Goal: Find contact information: Find contact information

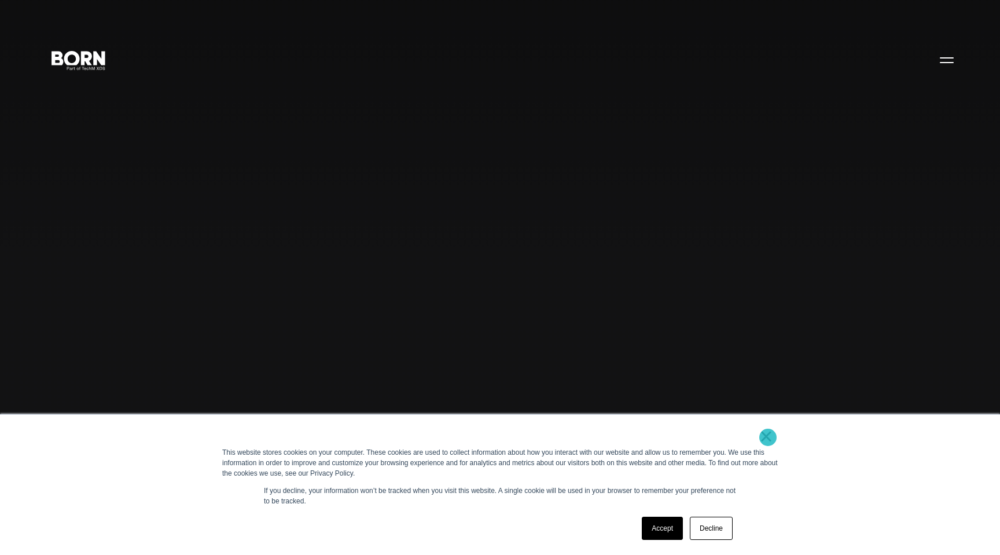
click at [768, 437] on link "×" at bounding box center [766, 436] width 14 height 10
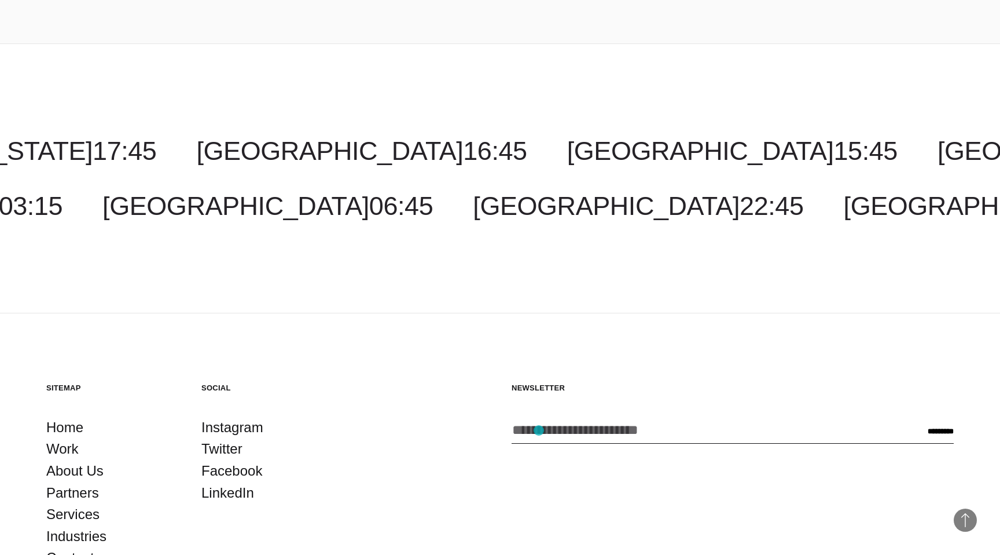
scroll to position [3783, 0]
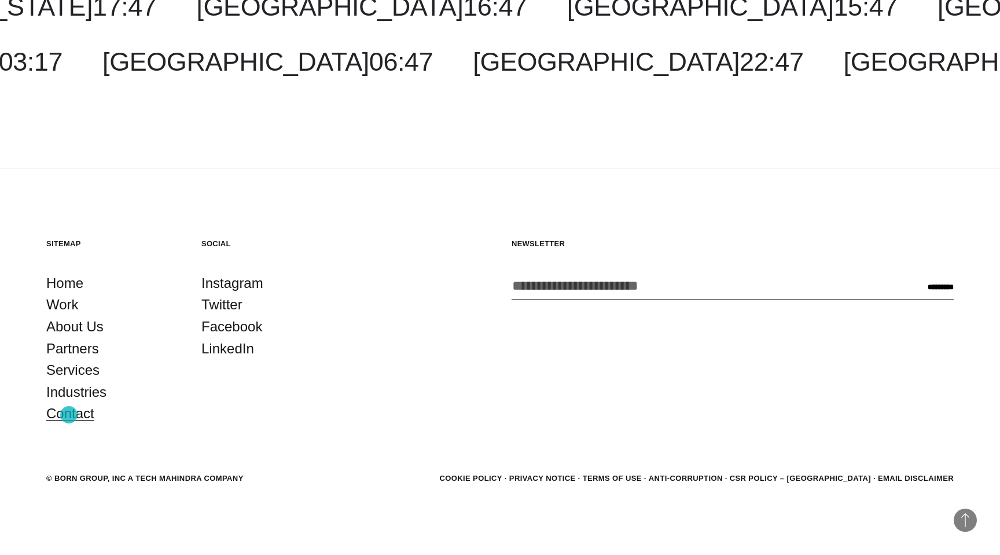
click at [69, 414] on link "Contact" at bounding box center [70, 413] width 48 height 22
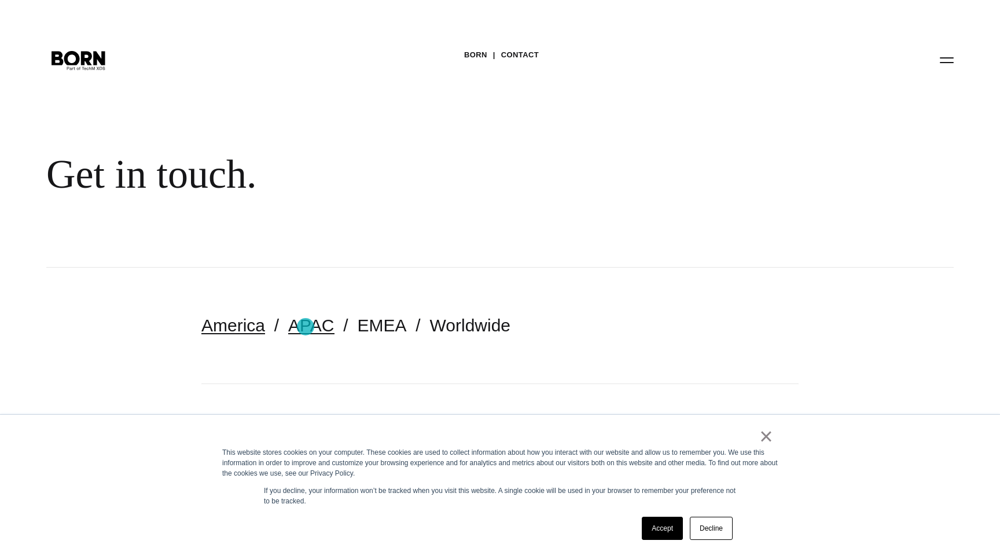
click at [306, 326] on link "APAC" at bounding box center [311, 324] width 46 height 19
click at [663, 523] on link "Accept" at bounding box center [662, 527] width 41 height 23
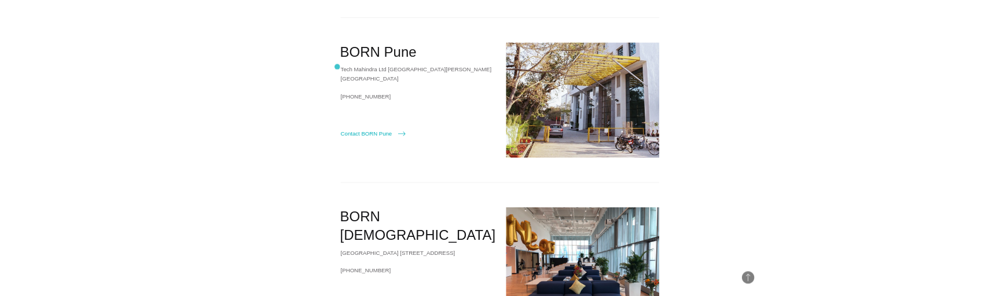
scroll to position [658, 0]
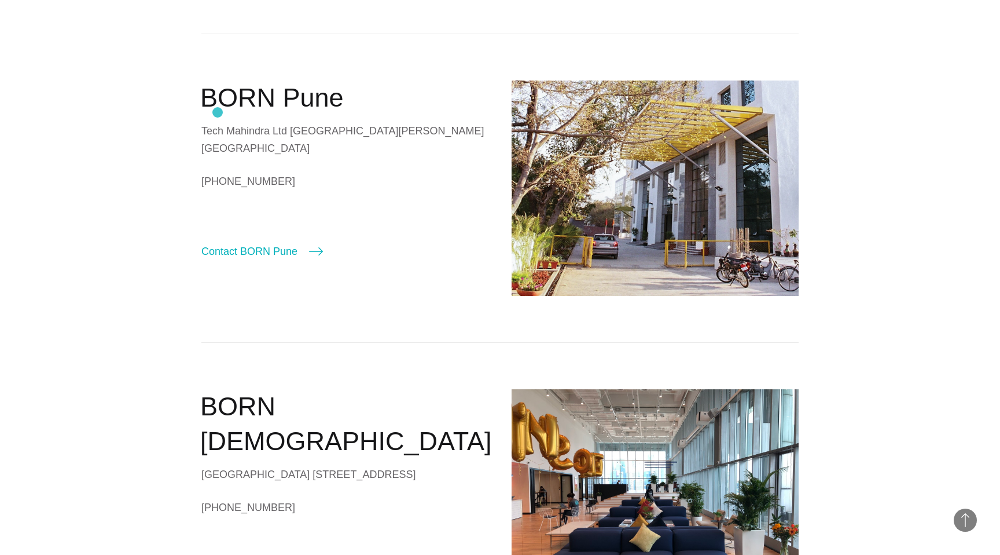
click at [218, 112] on h2 "BORN Pune" at bounding box center [344, 97] width 288 height 35
copy div "BORN Pune"
click at [281, 157] on div "Tech Mahindra Ltd Plot 4 New Building Phase 3 Hinjewadi Rajiv Gandhi Infotech P…" at bounding box center [344, 139] width 287 height 35
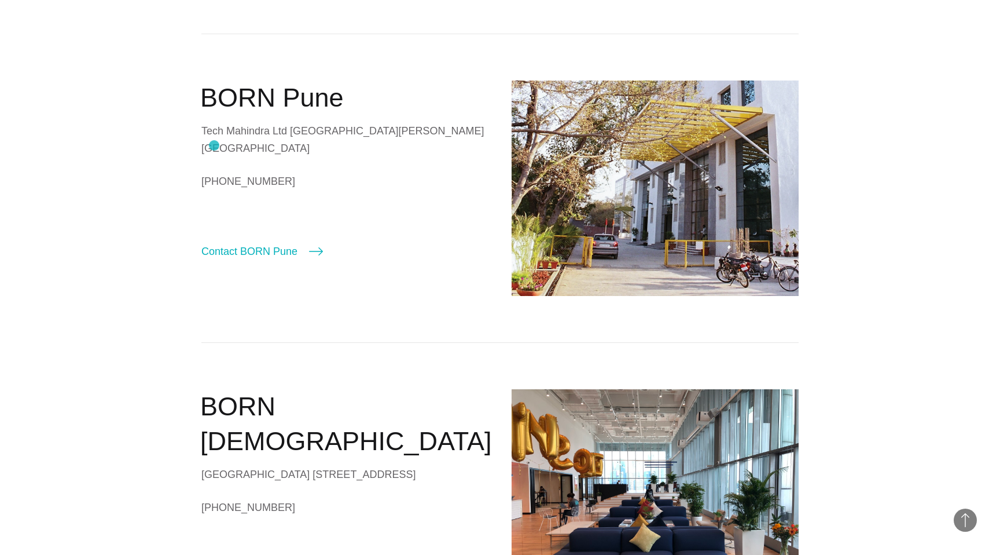
click at [215, 145] on div "Tech Mahindra Ltd Plot 4 New Building Phase 3 Hinjewadi Rajiv Gandhi Infotech P…" at bounding box center [344, 139] width 287 height 35
copy div "Tech Mahindra Ltd Plot 4"
click at [208, 157] on div "Tech Mahindra Ltd Plot 4 New Building Phase 3 Hinjewadi Rajiv Gandhi Infotech P…" at bounding box center [344, 139] width 287 height 35
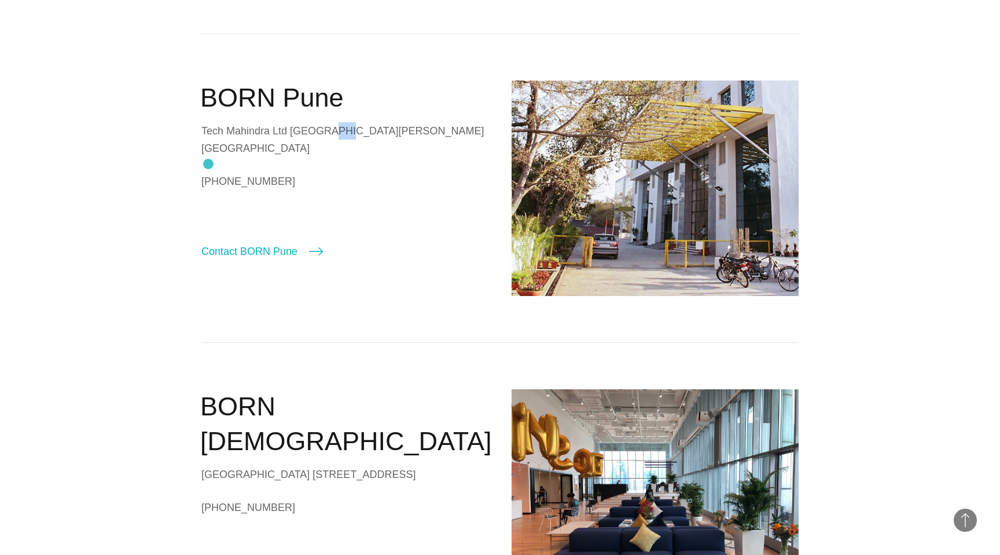
click at [208, 157] on div "Tech Mahindra Ltd Plot 4 New Building Phase 3 Hinjewadi Rajiv Gandhi Infotech P…" at bounding box center [344, 139] width 287 height 35
copy div "New Building Phase 3"
click at [205, 157] on div "Tech Mahindra Ltd Plot 4 New Building Phase 3 Hinjewadi Rajiv Gandhi Infotech P…" at bounding box center [344, 139] width 287 height 35
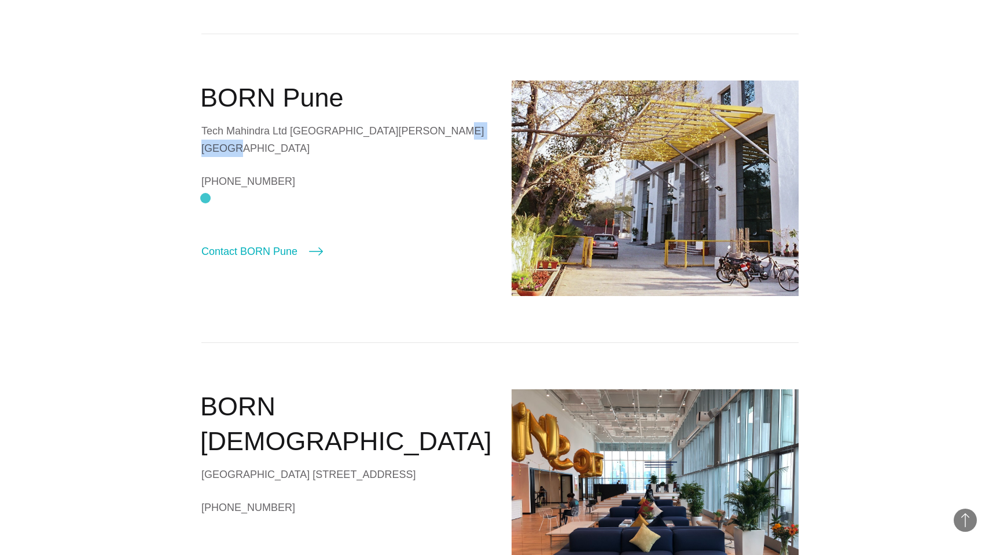
click at [205, 157] on div "Tech Mahindra Ltd Plot 4 New Building Phase 3 Hinjewadi Rajiv Gandhi Infotech P…" at bounding box center [344, 139] width 287 height 35
copy div "Hinjewadi Rajiv Gandhi Infotech Park"
click at [215, 157] on div "Tech Mahindra Ltd Plot 4 New Building Phase 3 Hinjewadi Rajiv Gandhi Infotech P…" at bounding box center [344, 139] width 287 height 35
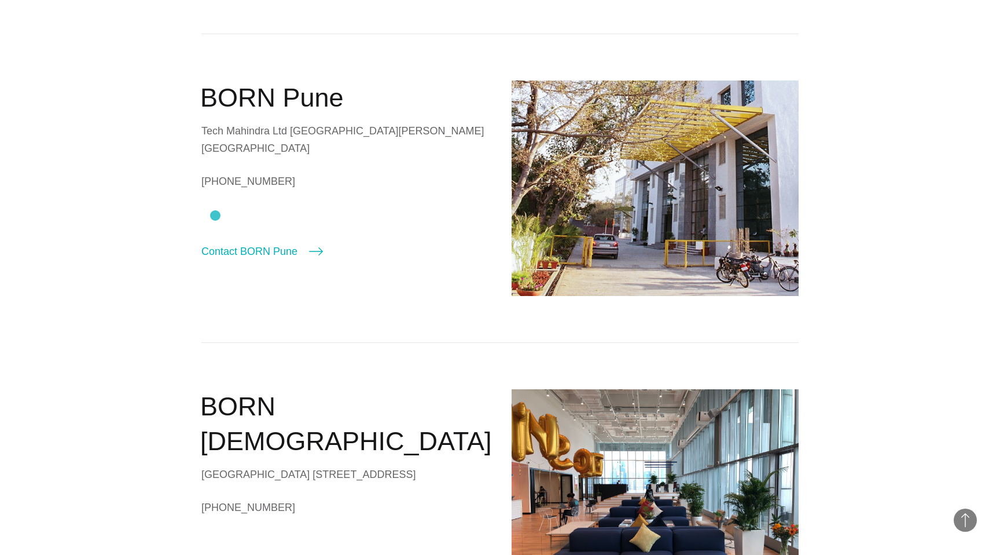
copy div "Hinjawadi"
click at [254, 157] on div "Tech Mahindra Ltd Plot 4 New Building Phase 3 Hinjewadi Rajiv Gandhi Infotech P…" at bounding box center [344, 139] width 287 height 35
copy div "Pune"
click at [225, 157] on div "Tech Mahindra Ltd Plot 4 New Building Phase 3 Hinjewadi Rajiv Gandhi Infotech P…" at bounding box center [344, 139] width 287 height 35
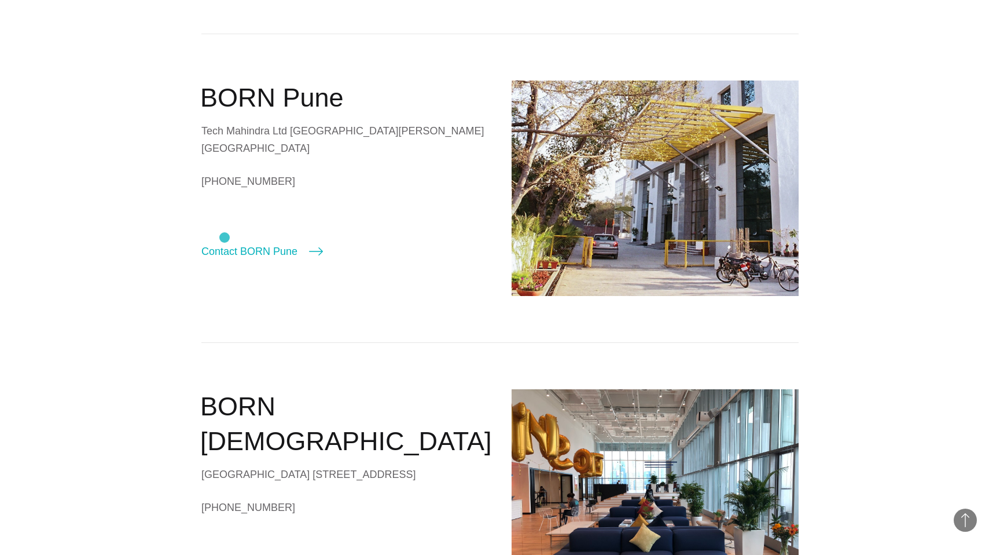
click at [225, 157] on div "Tech Mahindra Ltd Plot 4 New Building Phase 3 Hinjewadi Rajiv Gandhi Infotech P…" at bounding box center [344, 139] width 287 height 35
copy div "Maharashtra"
click at [271, 157] on div "Tech Mahindra Ltd Plot 4 New Building Phase 3 Hinjewadi Rajiv Gandhi Infotech P…" at bounding box center [344, 139] width 287 height 35
copy div "411057"
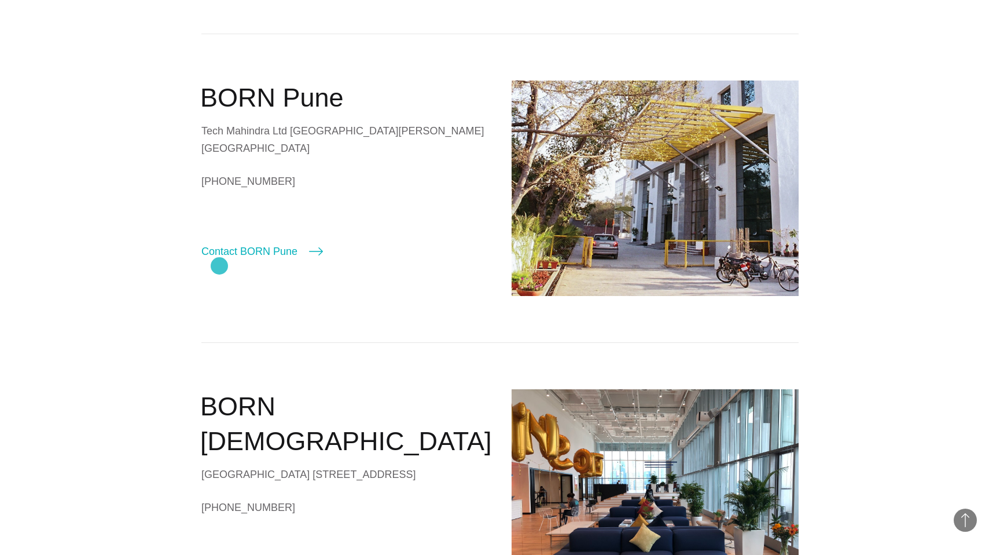
click at [219, 190] on link "+91 (020) 48511200" at bounding box center [344, 180] width 287 height 17
click at [221, 190] on link "+91 (020) 48511200" at bounding box center [344, 180] width 287 height 17
